Goal: Use online tool/utility: Utilize a website feature to perform a specific function

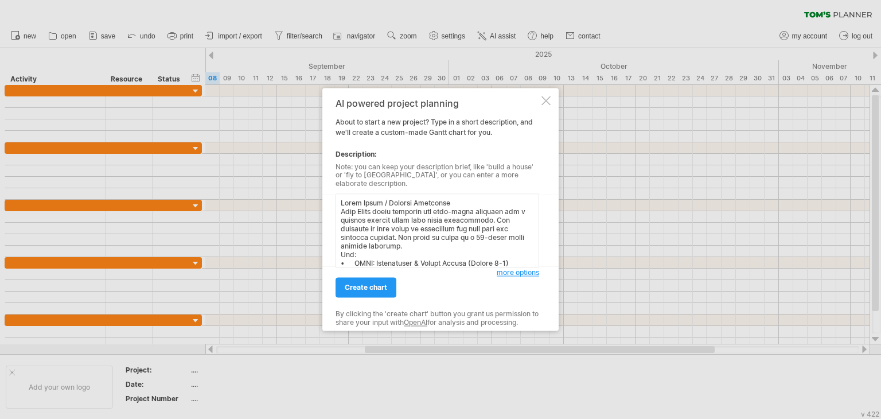
scroll to position [211, 0]
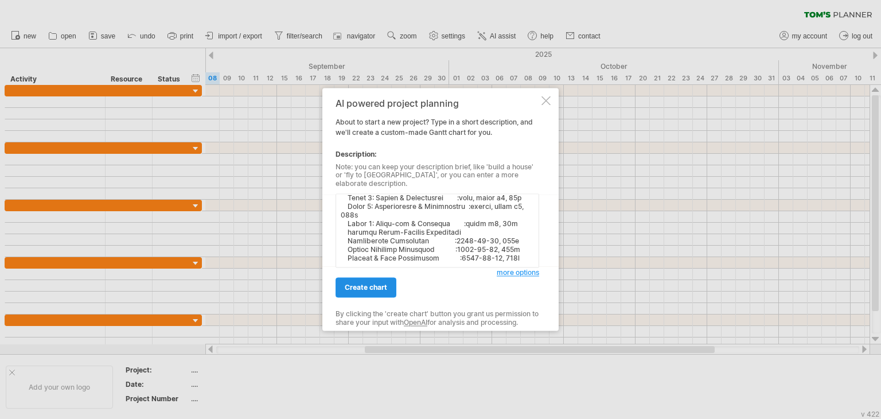
type textarea "Lorem Ipsum / Dolorsi Ametconse Adip Elits doeiu temporin utl etdo-magna aliqua…"
click at [370, 283] on span "create chart" at bounding box center [366, 287] width 42 height 9
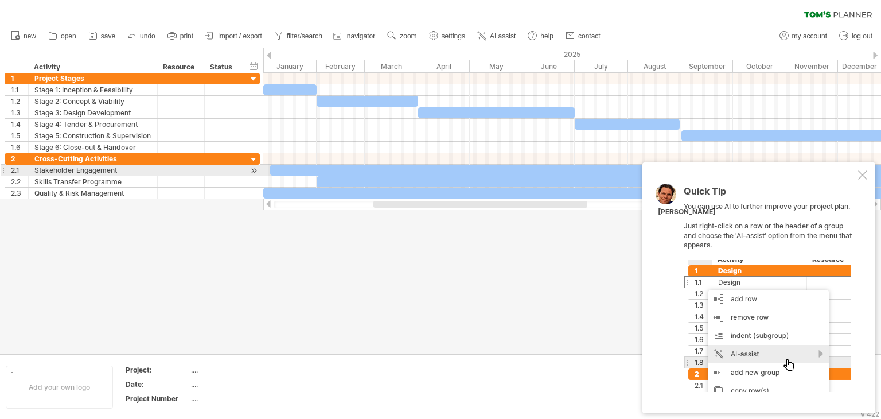
click at [858, 173] on div at bounding box center [862, 174] width 9 height 9
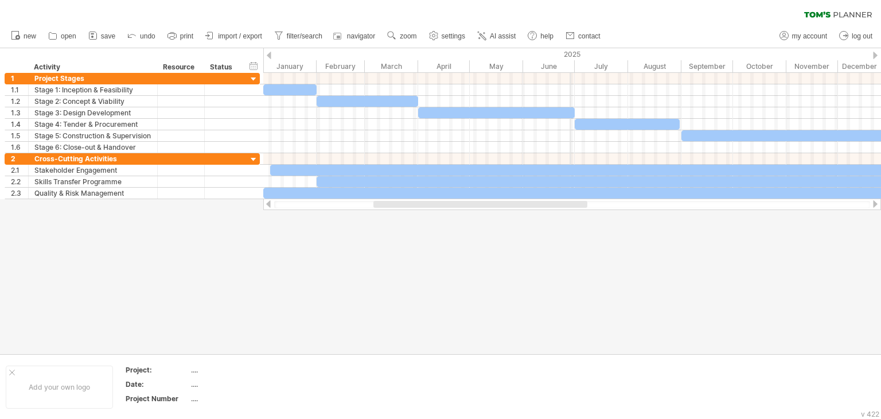
click at [570, 54] on div "2025" at bounding box center [577, 54] width 628 height 12
click at [491, 38] on link "AI assist" at bounding box center [496, 36] width 45 height 15
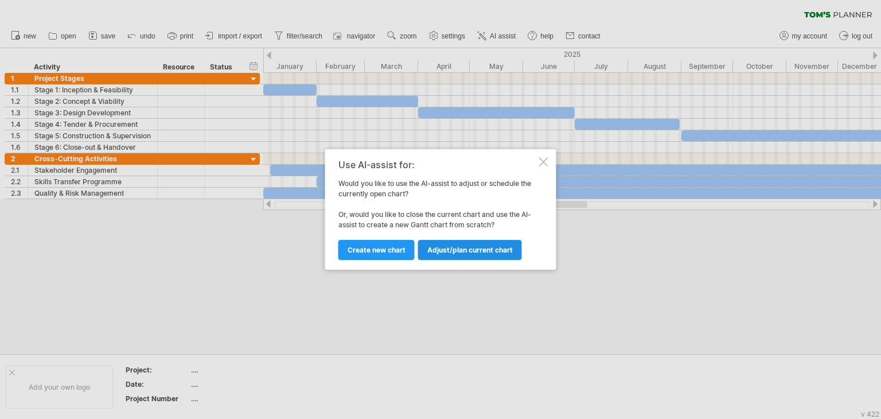
click at [461, 248] on span "Adjust/plan current chart" at bounding box center [469, 250] width 85 height 9
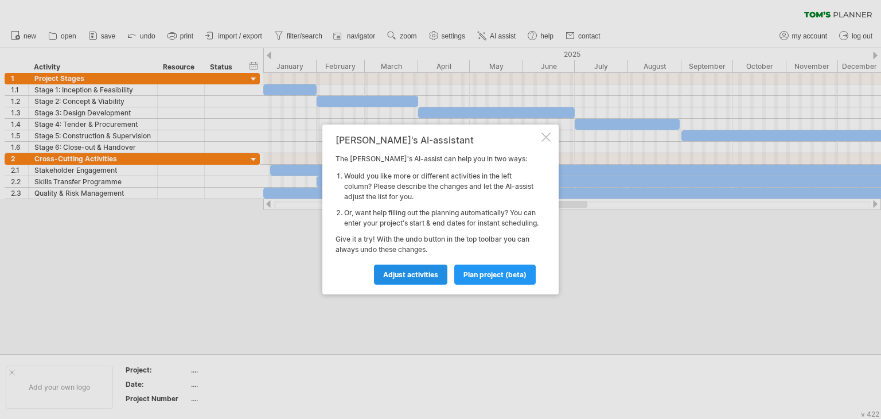
click at [422, 279] on span "Adjust activities" at bounding box center [410, 274] width 55 height 9
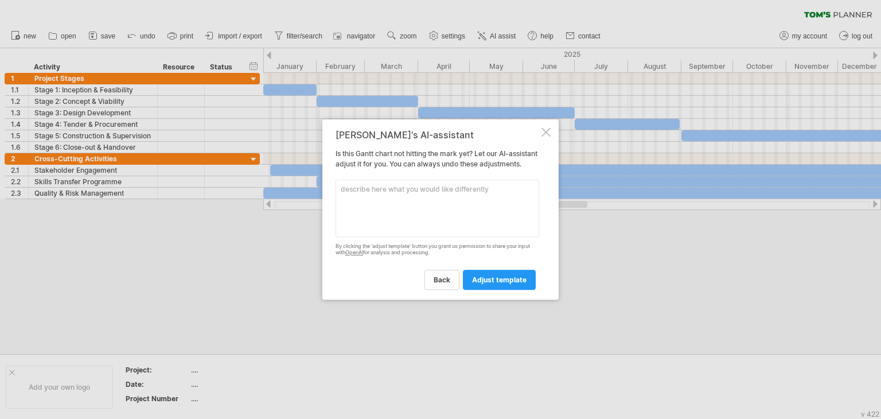
click at [418, 205] on textarea at bounding box center [438, 208] width 204 height 57
click at [414, 190] on textarea "Start project on the" at bounding box center [438, 208] width 204 height 57
click at [432, 190] on textarea "Start project on the" at bounding box center [438, 208] width 204 height 57
paste textarea "Lorem Ipsum / Dolorsi Ametconse Adip Elits doeiu temporin utl etdo-magna aliqua…"
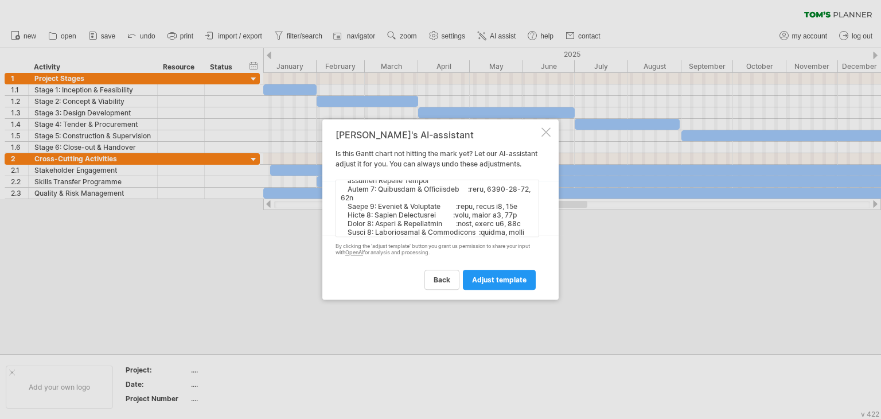
scroll to position [240, 0]
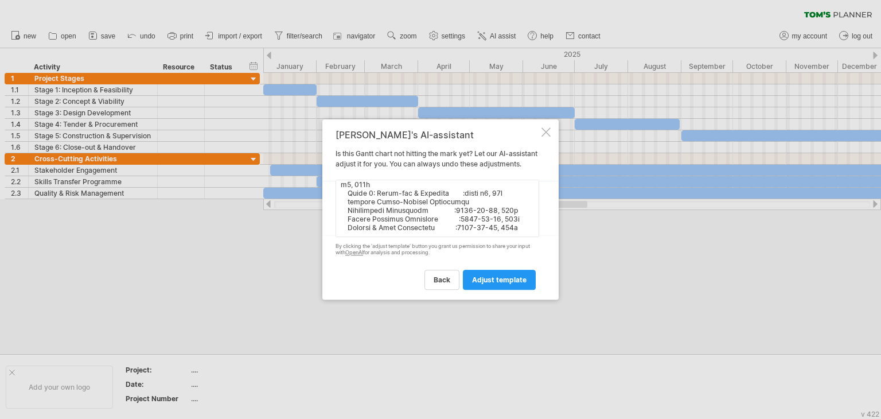
drag, startPoint x: 406, startPoint y: 236, endPoint x: 346, endPoint y: 196, distance: 72.1
click at [346, 196] on textarea at bounding box center [438, 208] width 204 height 57
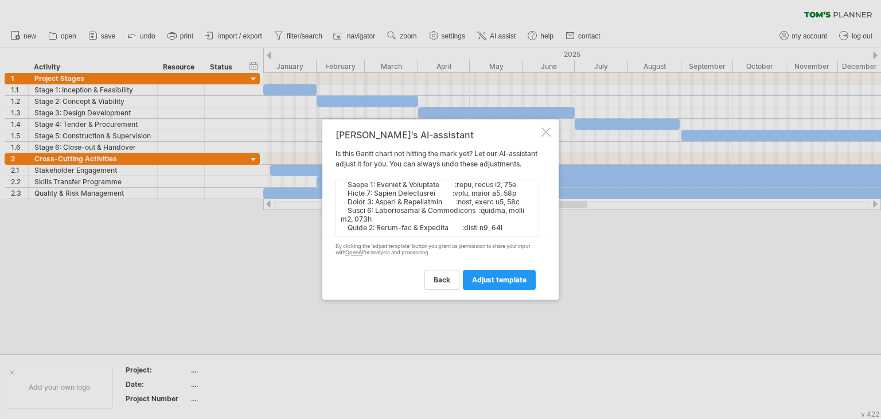
scroll to position [205, 0]
drag, startPoint x: 349, startPoint y: 237, endPoint x: 343, endPoint y: 194, distance: 44.0
click at [343, 194] on textarea at bounding box center [438, 208] width 204 height 57
drag, startPoint x: 362, startPoint y: 231, endPoint x: 345, endPoint y: 194, distance: 40.5
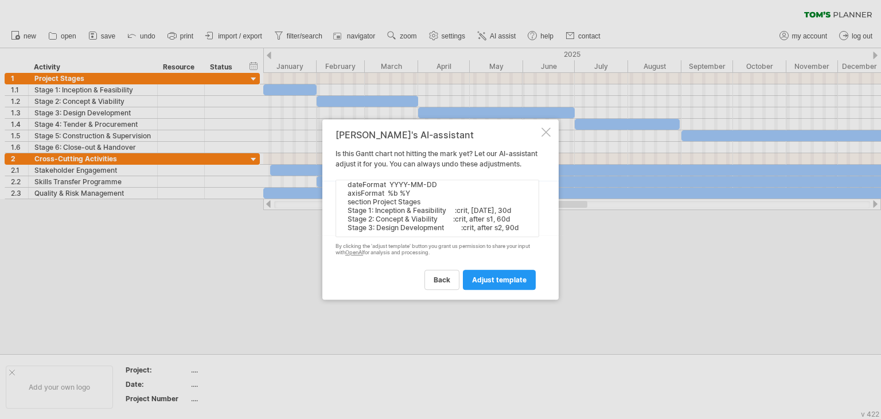
click at [345, 194] on textarea "Start project on the [DATE]. [PERSON_NAME] Chart / Project Programme This [PERS…" at bounding box center [438, 208] width 204 height 57
drag, startPoint x: 432, startPoint y: 230, endPoint x: 344, endPoint y: 208, distance: 91.0
click at [344, 208] on textarea "Start project on the [DATE]. [PERSON_NAME] Chart / Project Programme This [PERS…" at bounding box center [438, 208] width 204 height 57
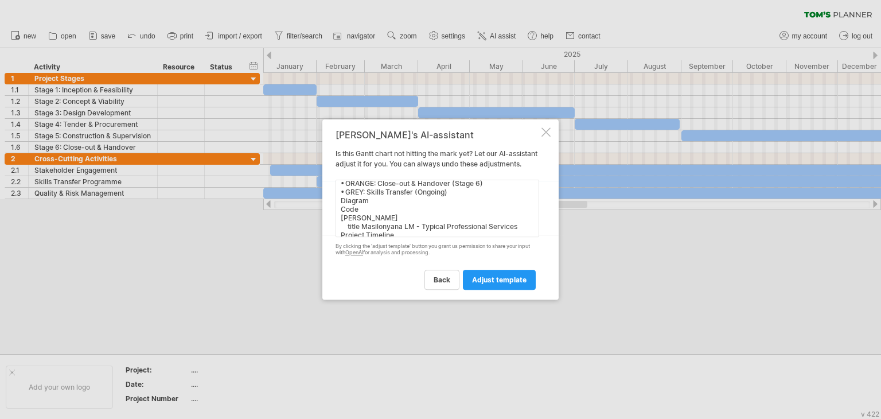
scroll to position [78, 0]
drag, startPoint x: 369, startPoint y: 207, endPoint x: 338, endPoint y: 193, distance: 34.7
click at [338, 193] on textarea "Start project on the [DATE]. [PERSON_NAME] Chart / Project Programme This [PERS…" at bounding box center [438, 208] width 204 height 57
click at [369, 242] on div "[PERSON_NAME]'s AI-assistant Is this [PERSON_NAME] chart not hitting the mark y…" at bounding box center [438, 209] width 204 height 159
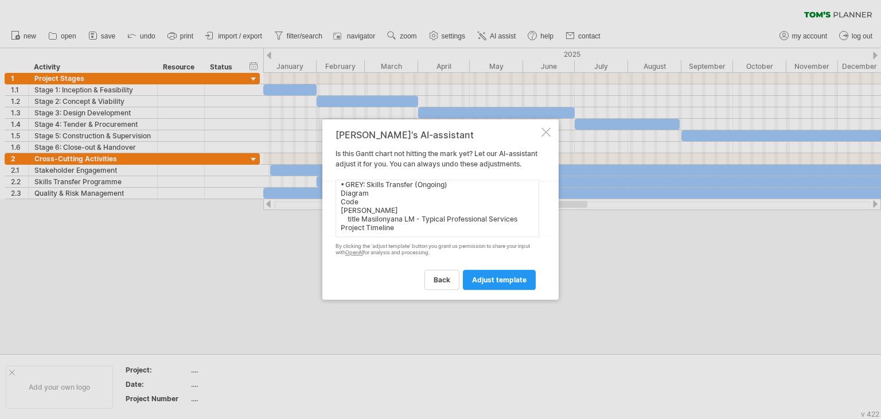
click at [395, 228] on textarea "Start project on the [DATE]. [PERSON_NAME] Chart / Project Programme This [PERS…" at bounding box center [438, 208] width 204 height 57
type textarea "Start project on the [DATE]. [PERSON_NAME] Chart / Project Programme This [PERS…"
click at [514, 290] on link "adjust template" at bounding box center [499, 280] width 73 height 20
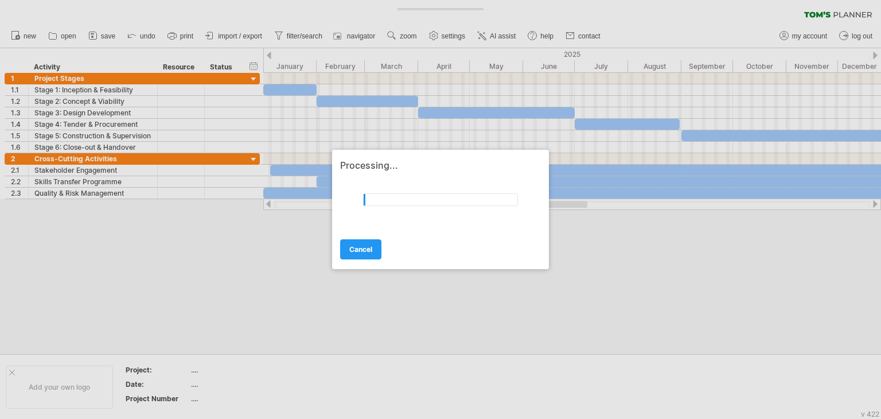
click at [504, 288] on div at bounding box center [440, 209] width 881 height 419
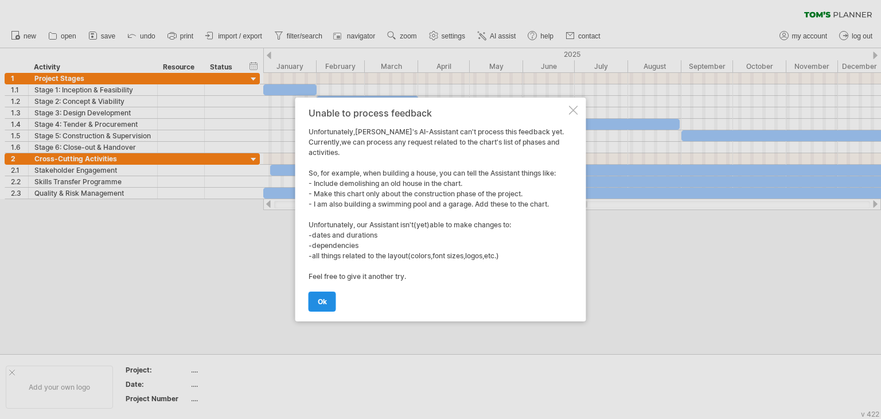
click at [326, 301] on span "ok" at bounding box center [322, 301] width 9 height 9
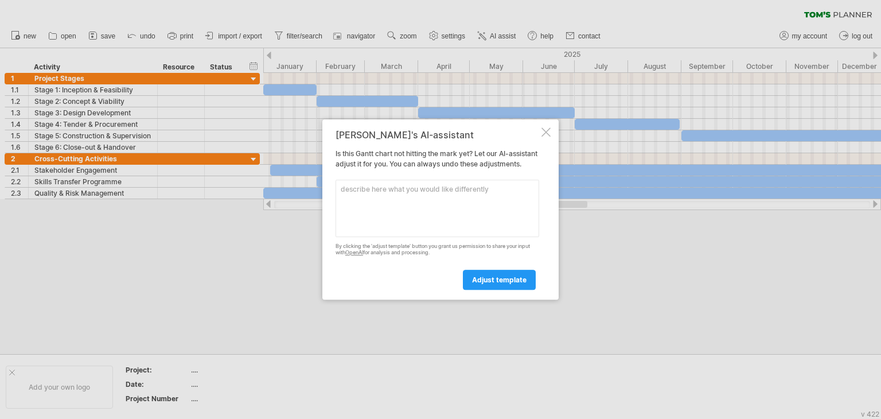
click at [548, 127] on div at bounding box center [545, 131] width 9 height 9
